Goal: Obtain resource: Download file/media

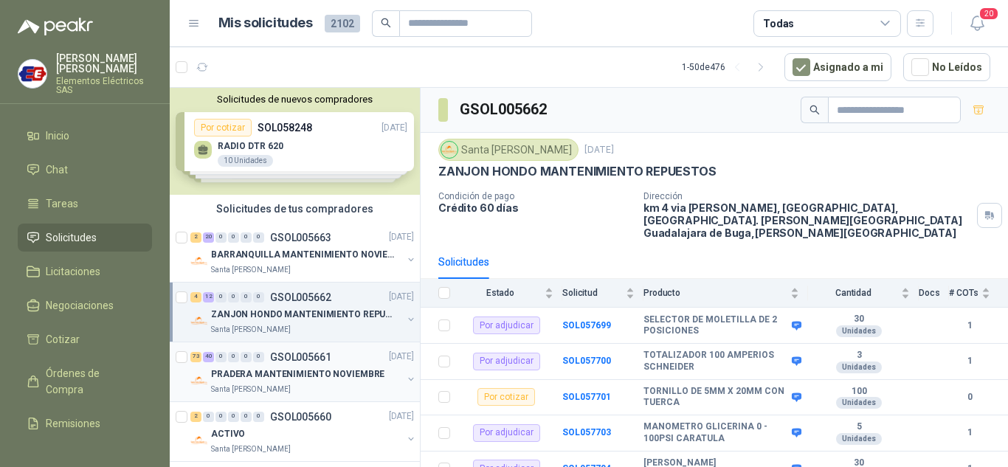
scroll to position [74, 0]
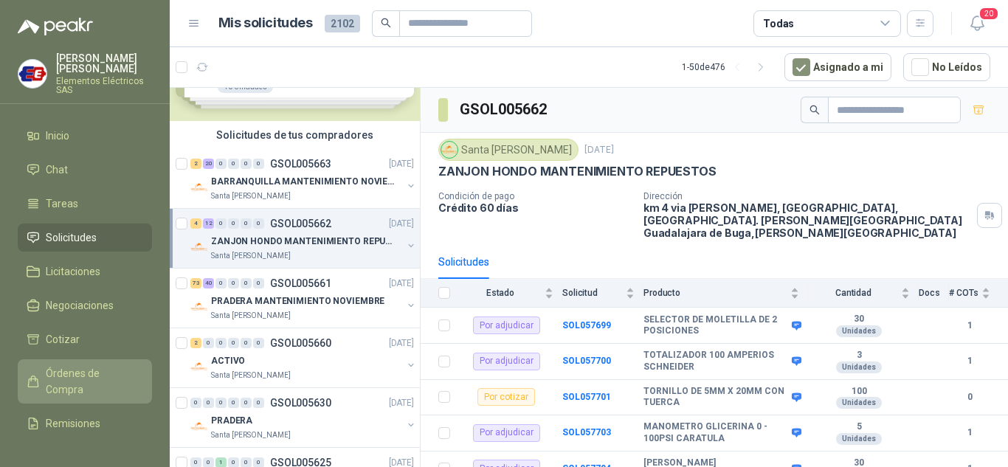
click at [66, 375] on span "Órdenes de Compra" at bounding box center [92, 381] width 92 height 32
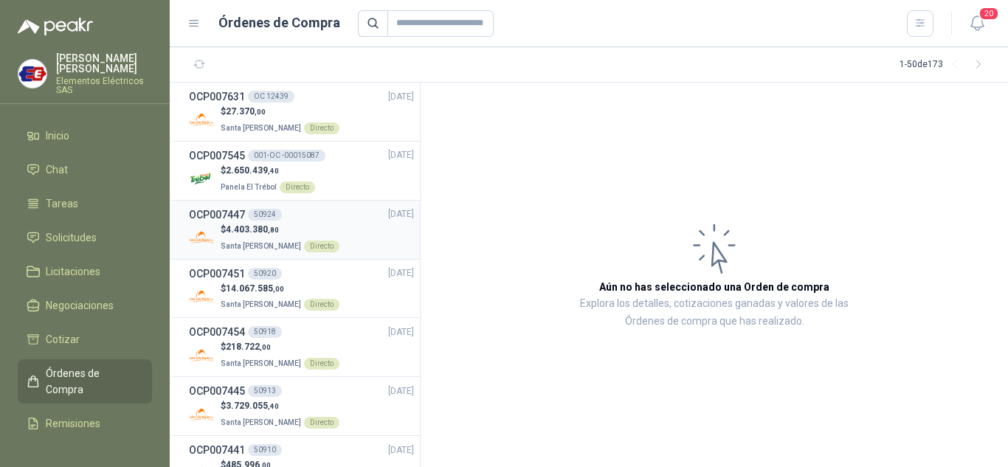
scroll to position [74, 0]
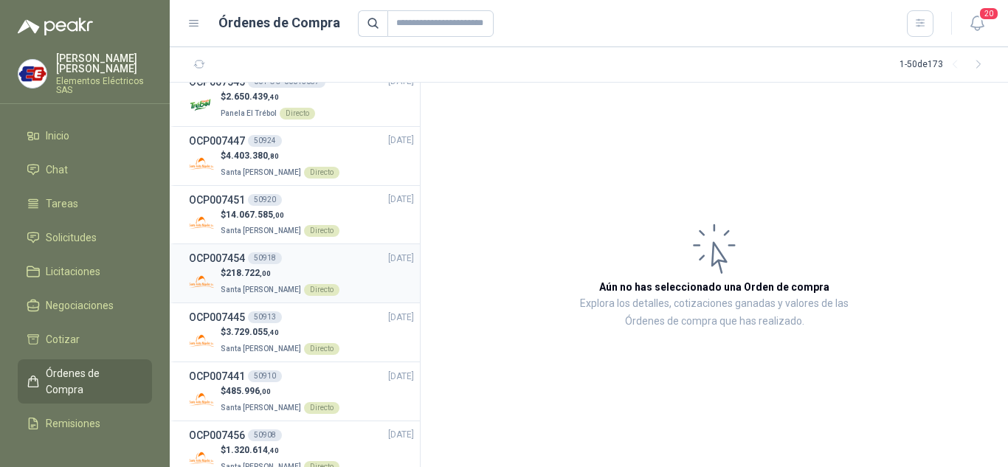
click at [241, 269] on span "218.722 ,00" at bounding box center [248, 273] width 45 height 10
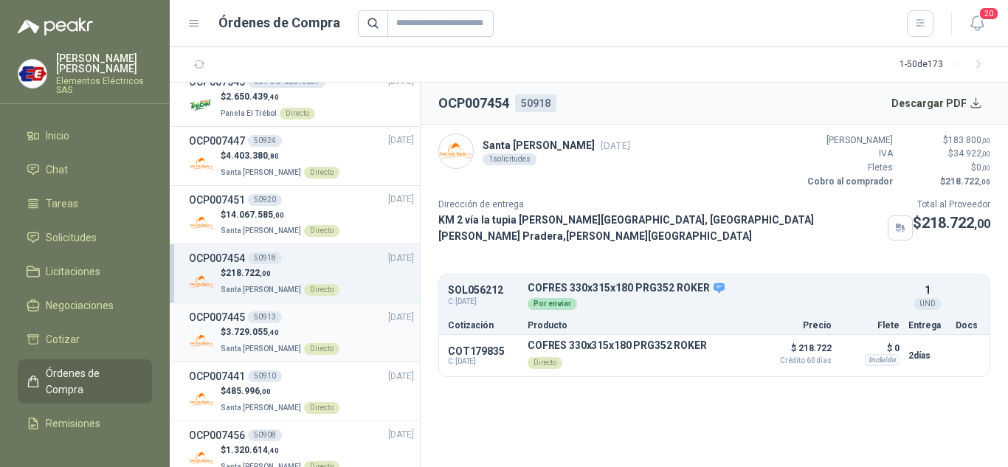
click at [263, 334] on span "3.729.055 ,40" at bounding box center [252, 332] width 53 height 10
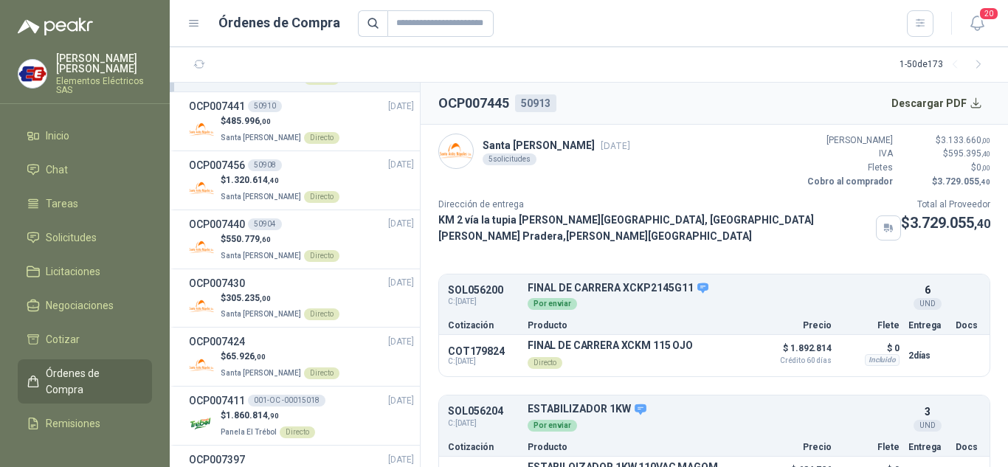
scroll to position [369, 0]
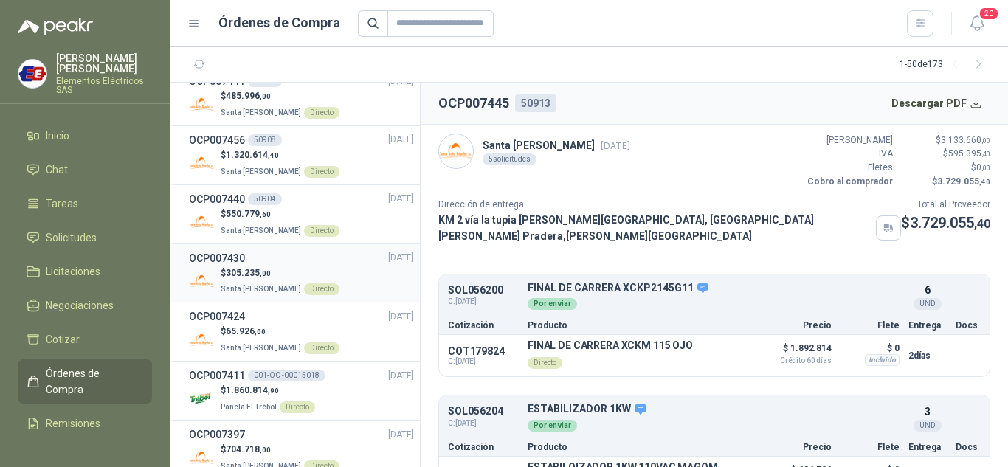
click at [247, 264] on div "OCP007430 [DATE]" at bounding box center [301, 258] width 225 height 16
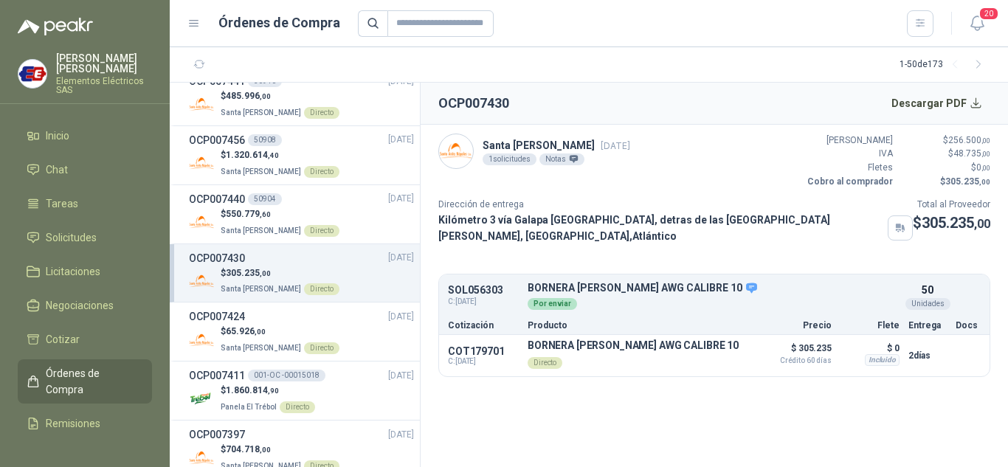
click at [227, 270] on p "$ 305.235 ,00" at bounding box center [280, 273] width 119 height 14
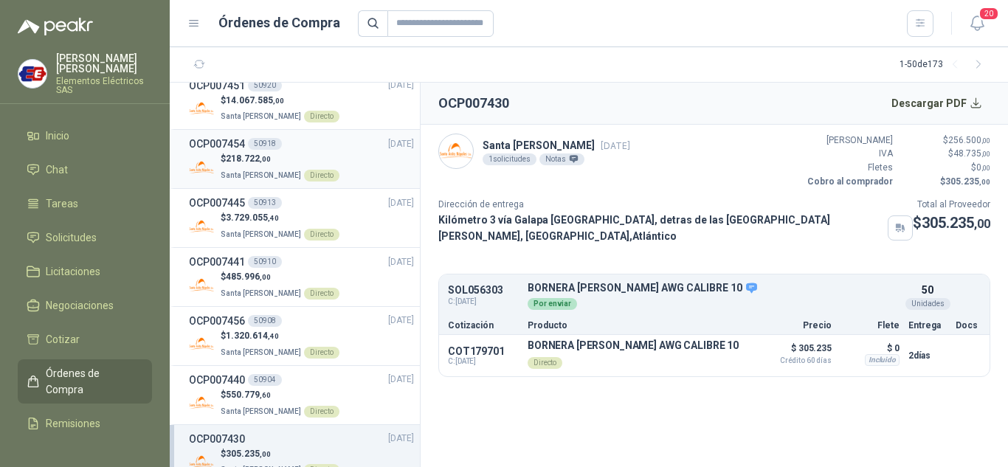
scroll to position [221, 0]
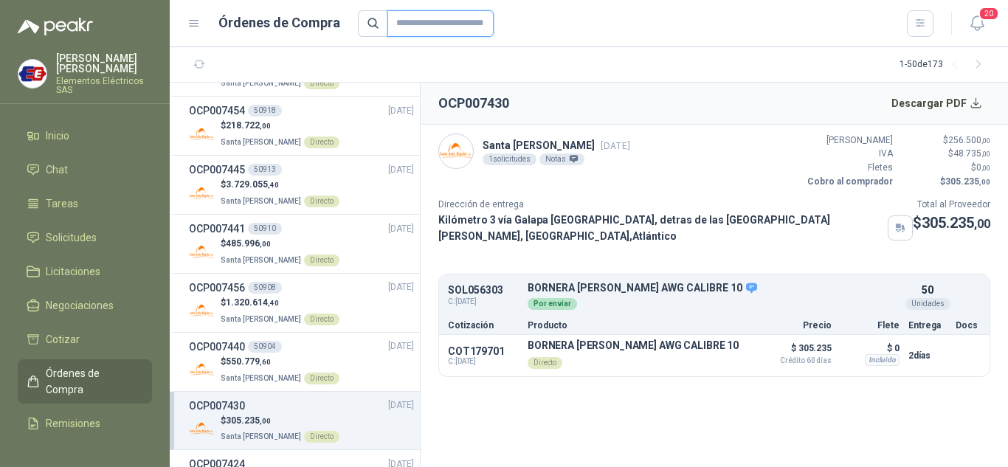
click at [414, 20] on input "text" at bounding box center [440, 23] width 106 height 27
type input "****"
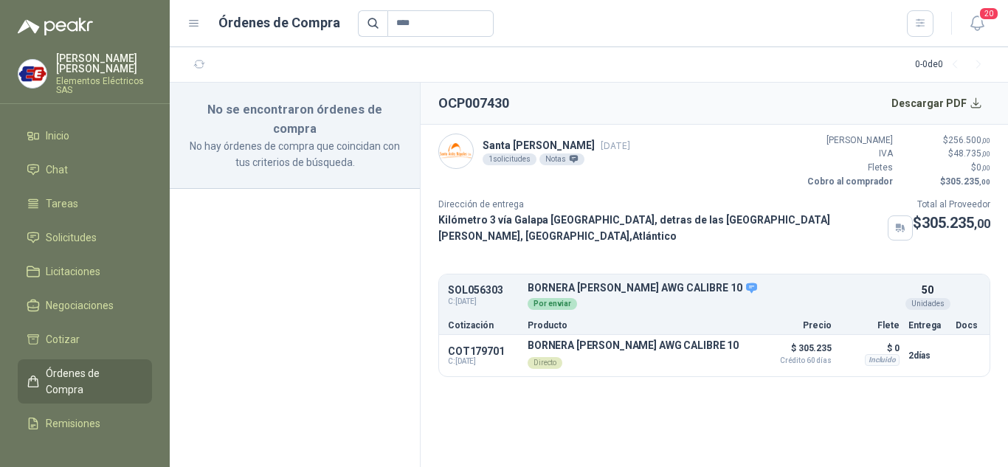
click at [61, 379] on span "Órdenes de Compra" at bounding box center [92, 381] width 92 height 32
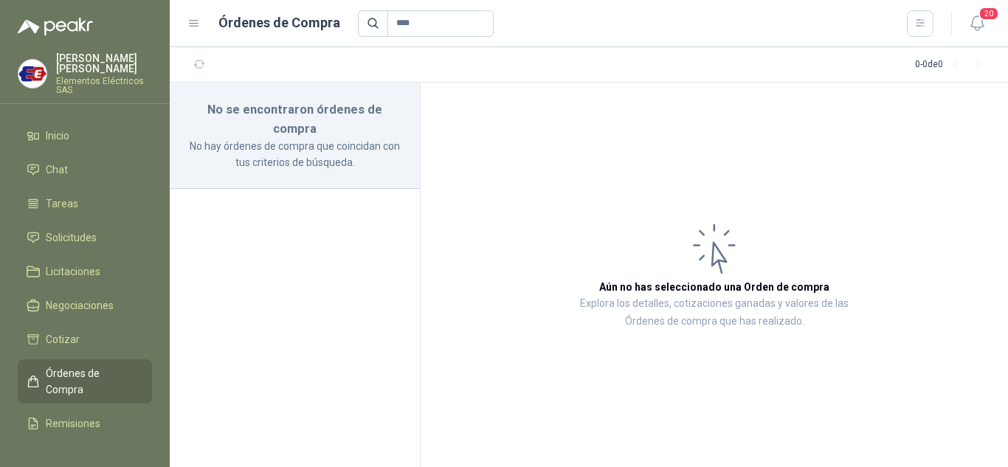
click at [77, 378] on span "Órdenes de Compra" at bounding box center [92, 381] width 92 height 32
click at [63, 371] on span "Órdenes de Compra" at bounding box center [92, 381] width 92 height 32
click at [79, 240] on span "Solicitudes" at bounding box center [71, 237] width 51 height 16
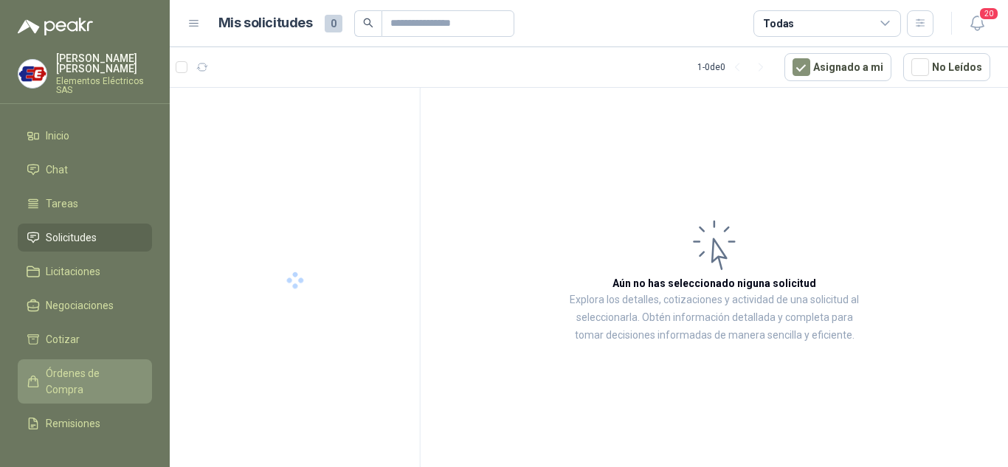
click at [55, 374] on span "Órdenes de Compra" at bounding box center [92, 381] width 92 height 32
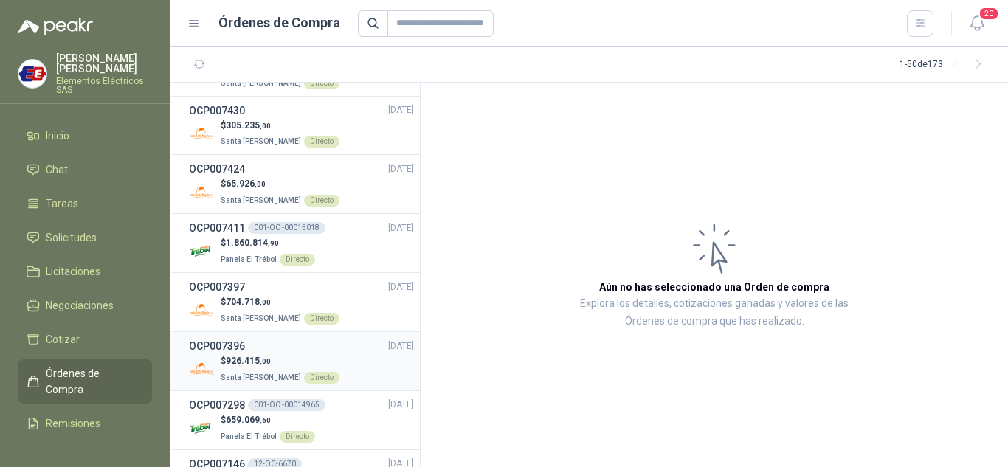
scroll to position [590, 0]
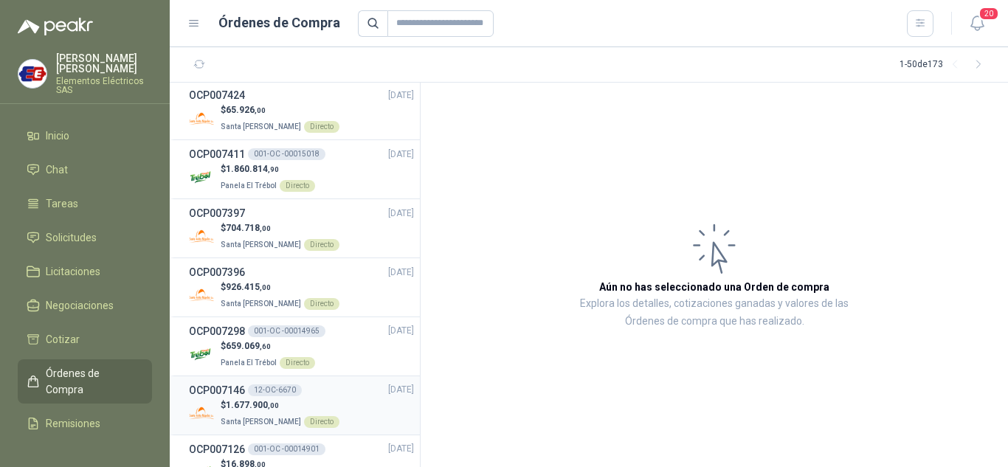
click at [249, 401] on span "1.677.900 ,00" at bounding box center [252, 405] width 53 height 10
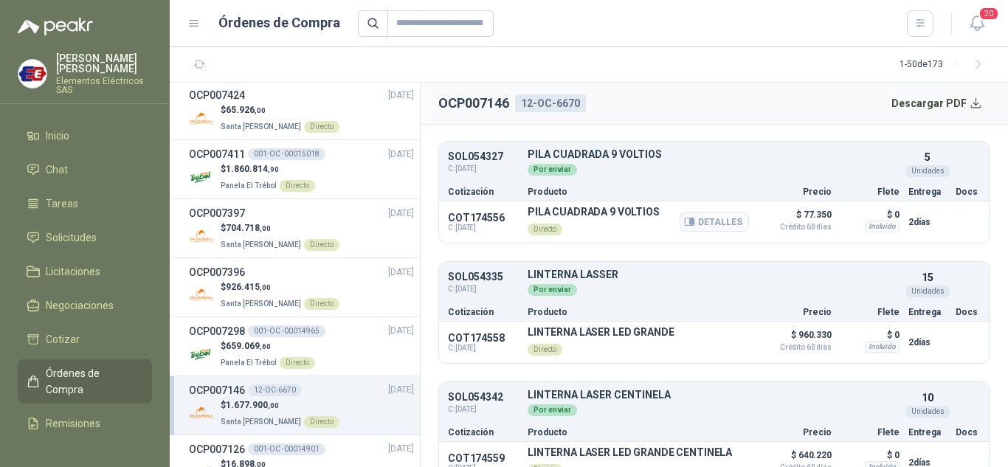
scroll to position [148, 0]
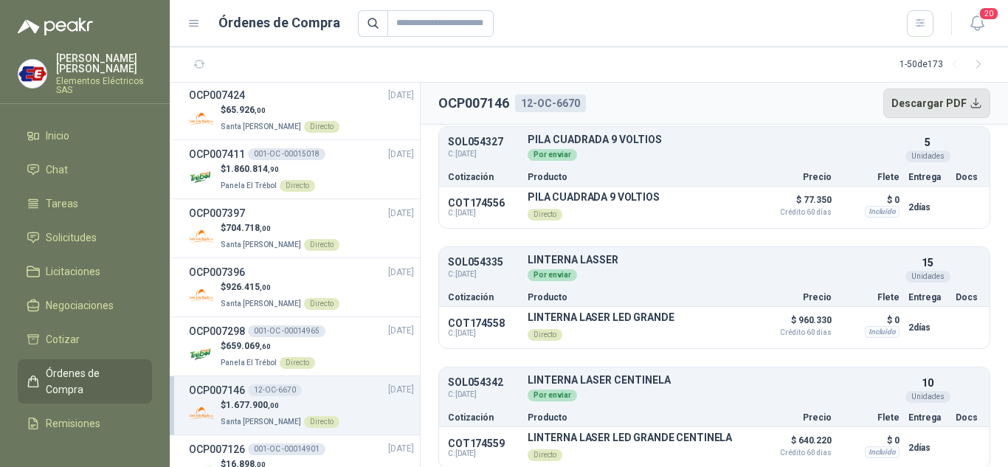
click at [926, 101] on button "Descargar PDF" at bounding box center [937, 104] width 108 height 30
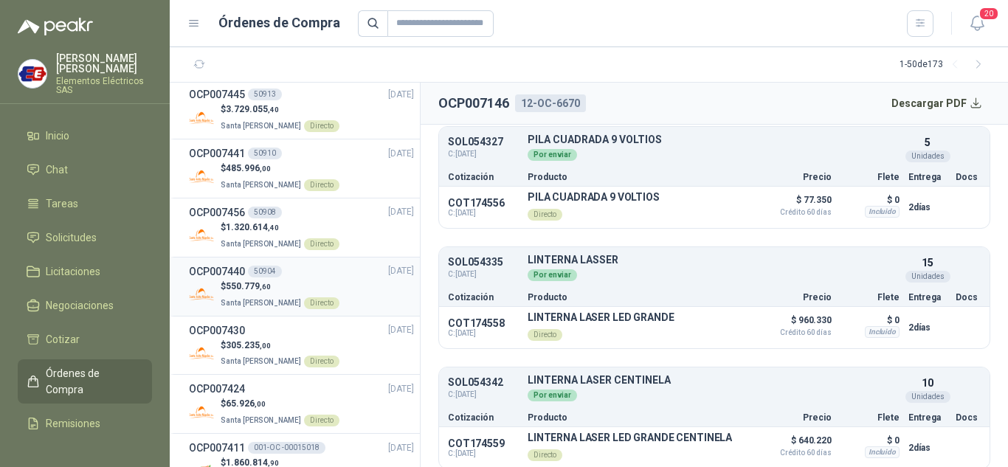
scroll to position [295, 0]
click at [410, 22] on input "text" at bounding box center [440, 23] width 106 height 27
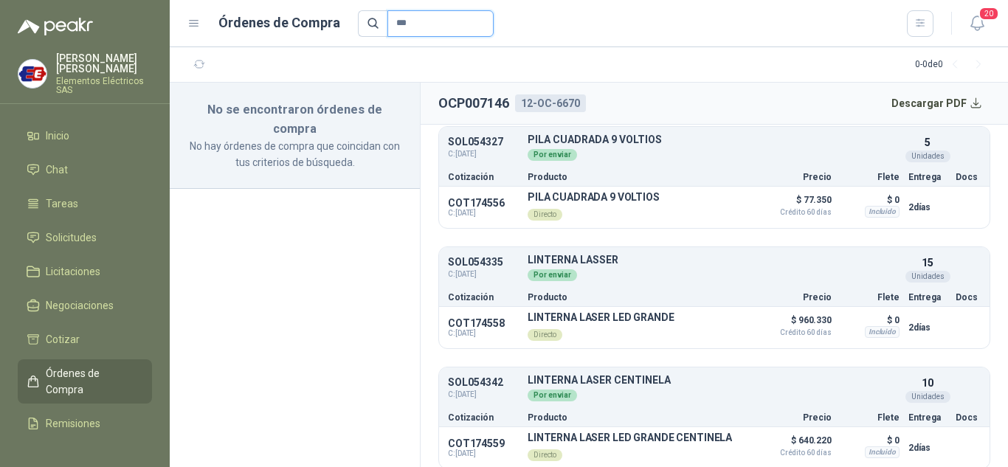
click at [415, 21] on input "***" at bounding box center [440, 23] width 106 height 27
click at [417, 21] on input "****" at bounding box center [440, 23] width 106 height 27
type input "*"
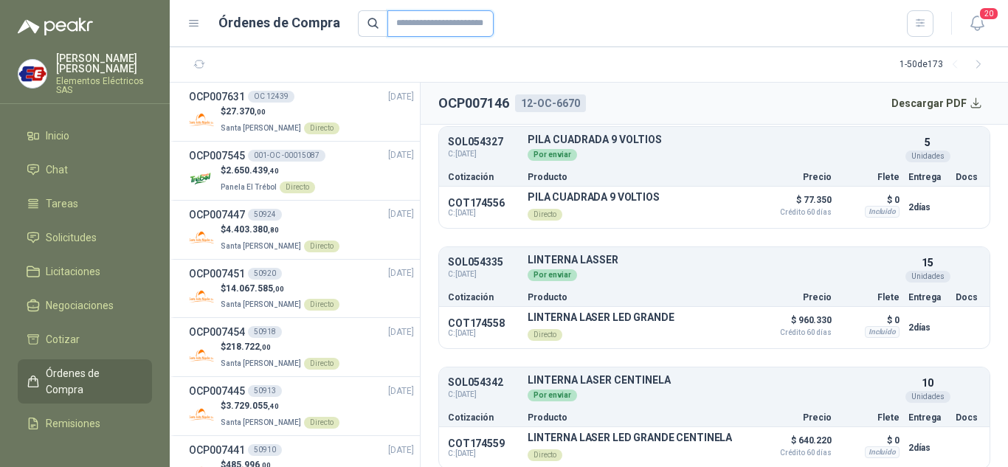
click at [412, 18] on input "text" at bounding box center [440, 23] width 106 height 27
click at [76, 243] on span "Solicitudes" at bounding box center [71, 237] width 51 height 16
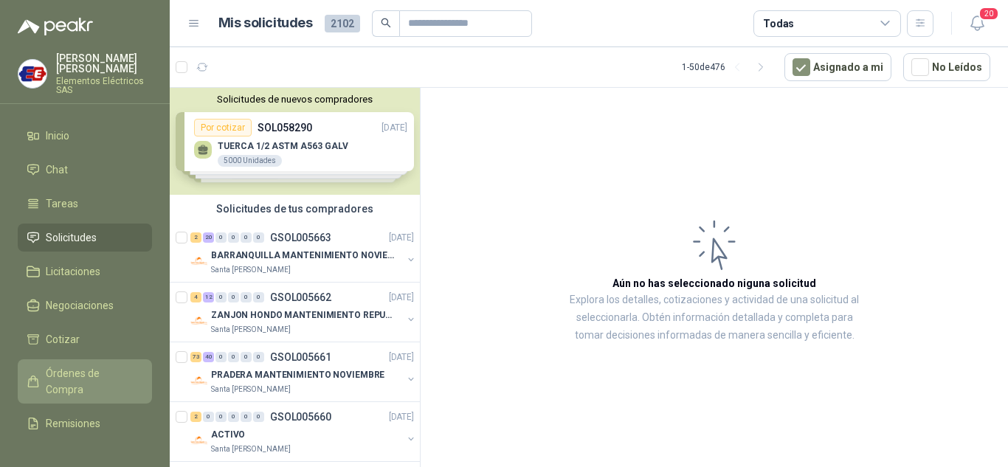
click at [64, 377] on span "Órdenes de Compra" at bounding box center [92, 381] width 92 height 32
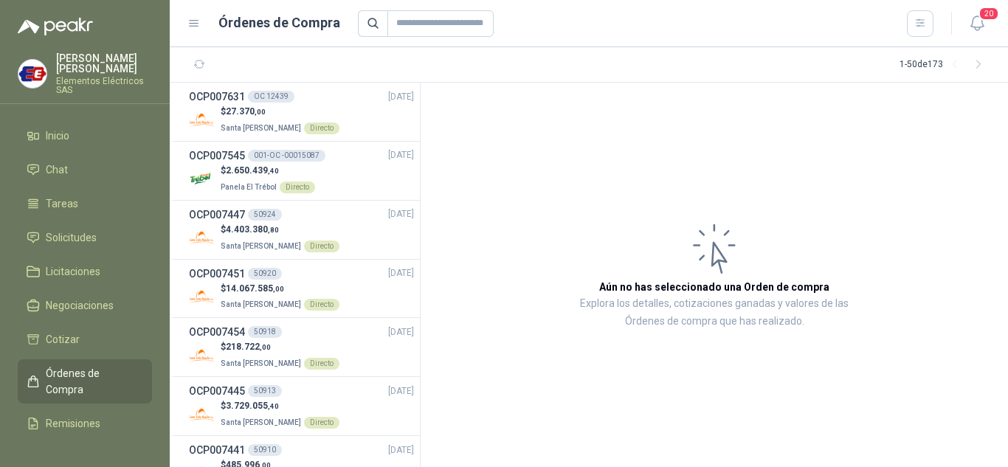
click at [55, 379] on span "Órdenes de Compra" at bounding box center [92, 381] width 92 height 32
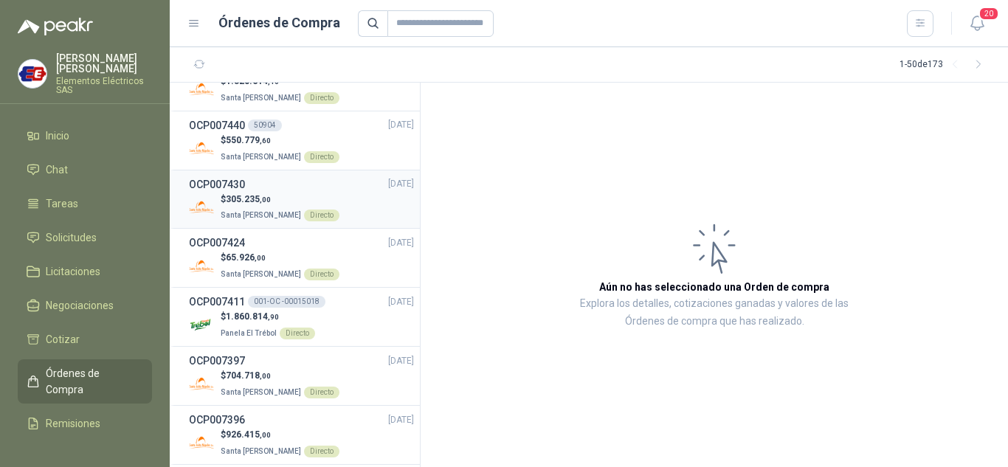
scroll to position [517, 0]
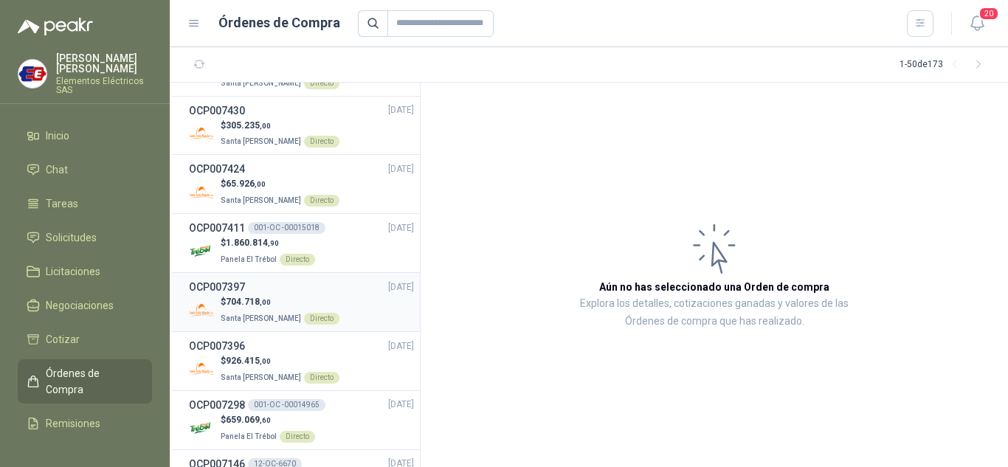
click at [250, 300] on span "704.718 ,00" at bounding box center [248, 302] width 45 height 10
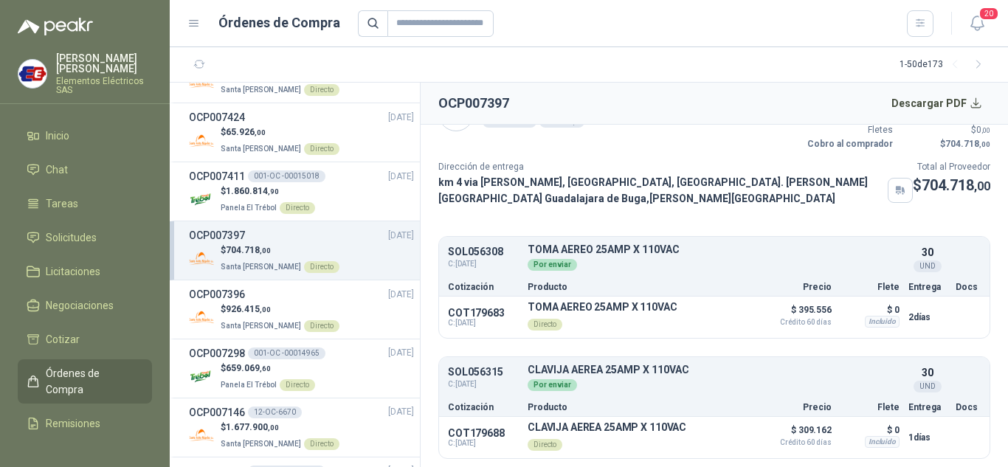
scroll to position [590, 0]
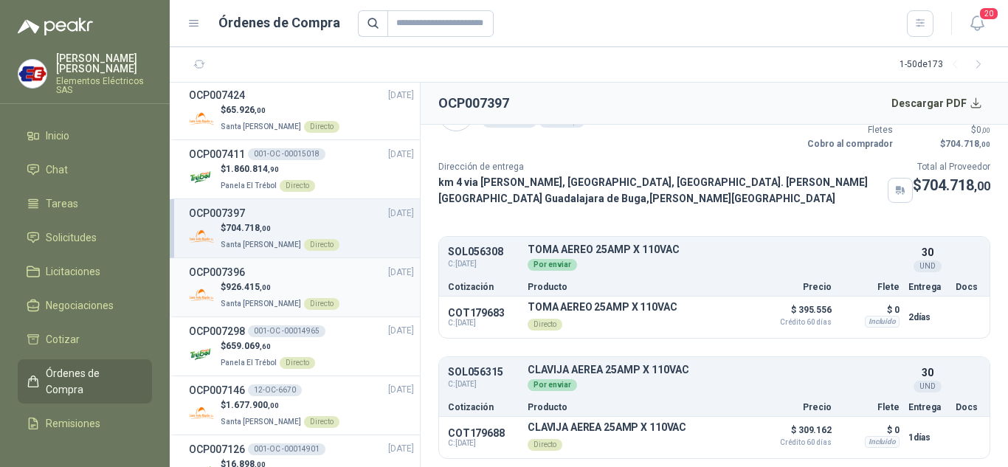
click at [248, 287] on span "926.415 ,00" at bounding box center [248, 287] width 45 height 10
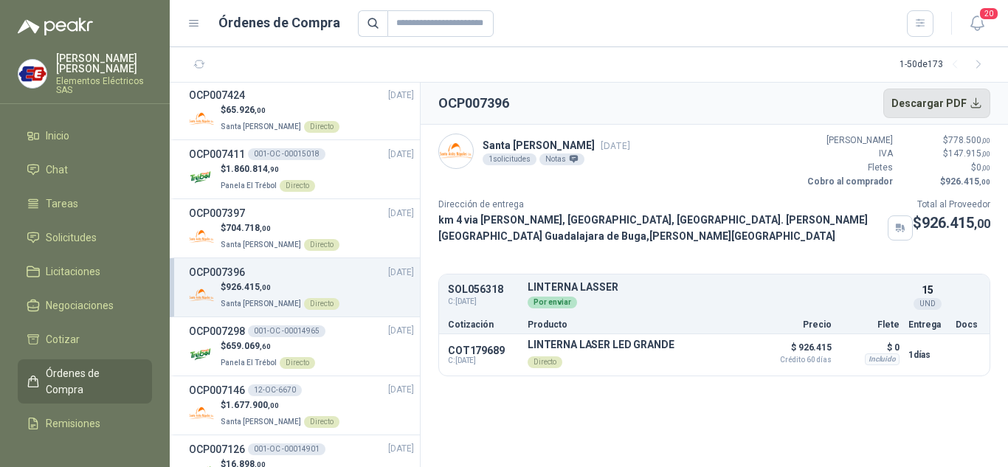
click at [928, 104] on button "Descargar PDF" at bounding box center [937, 104] width 108 height 30
